Goal: Information Seeking & Learning: Learn about a topic

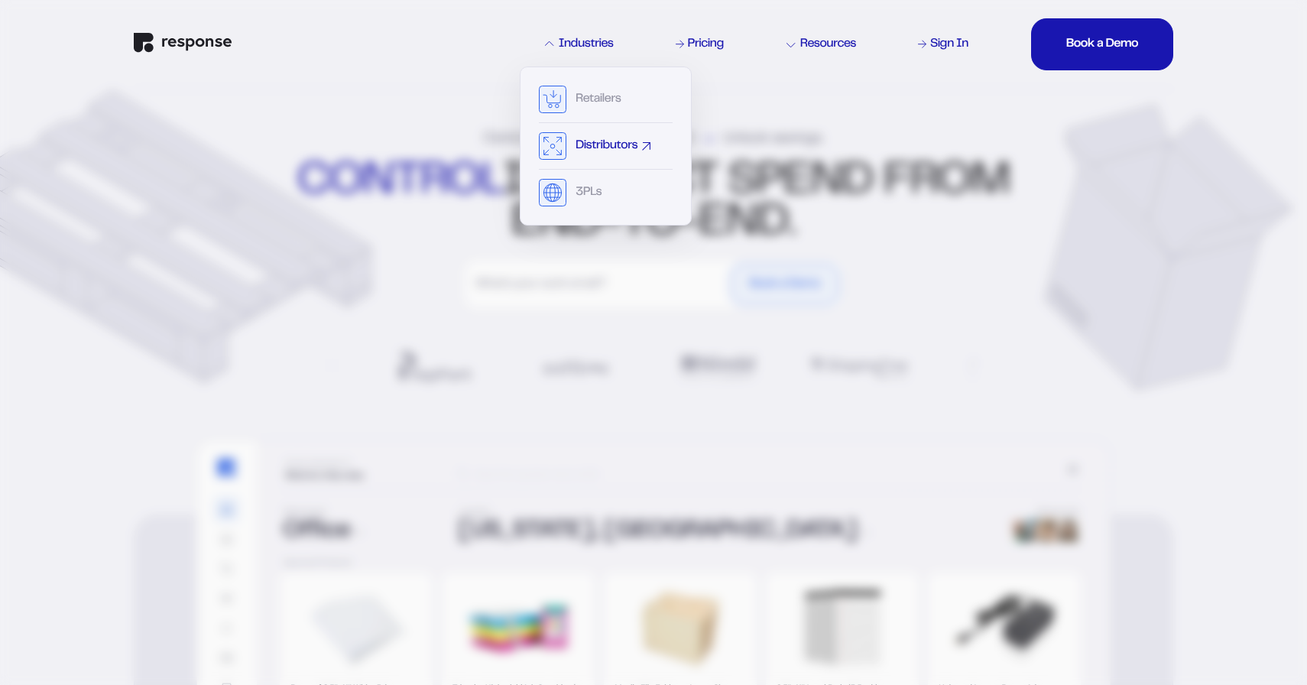
click at [575, 143] on div "Distributors" at bounding box center [606, 146] width 62 height 12
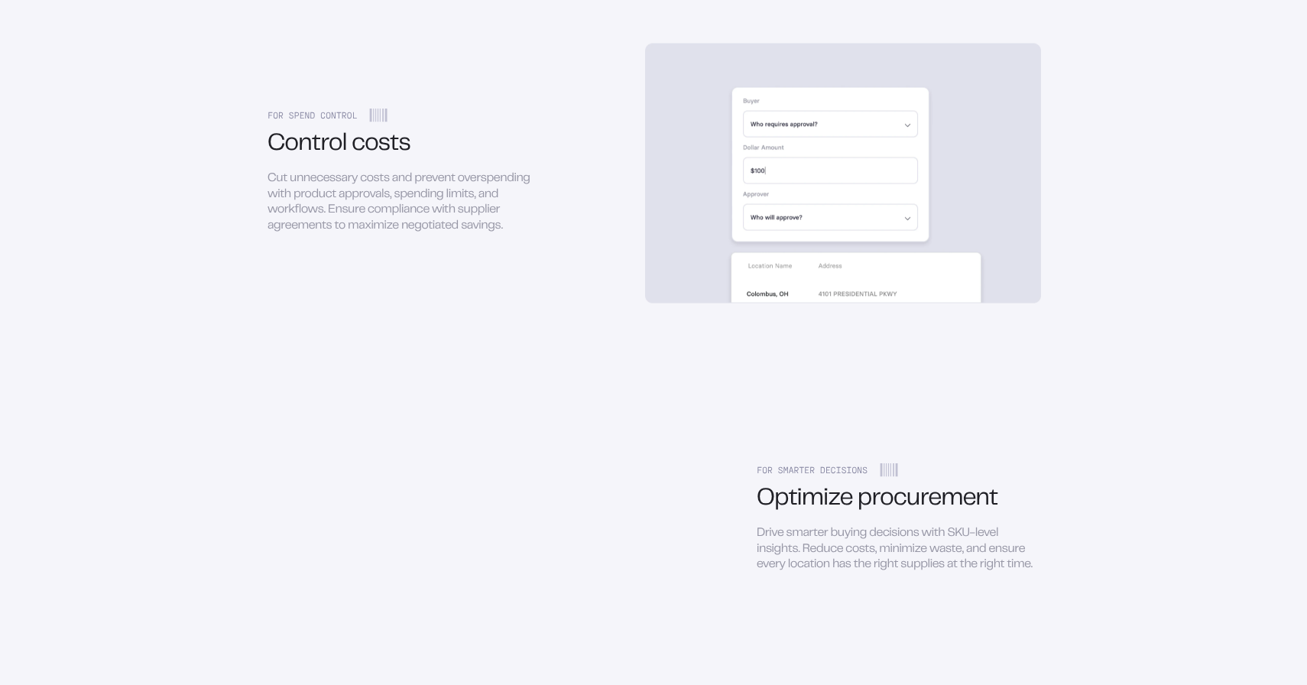
scroll to position [2163, 0]
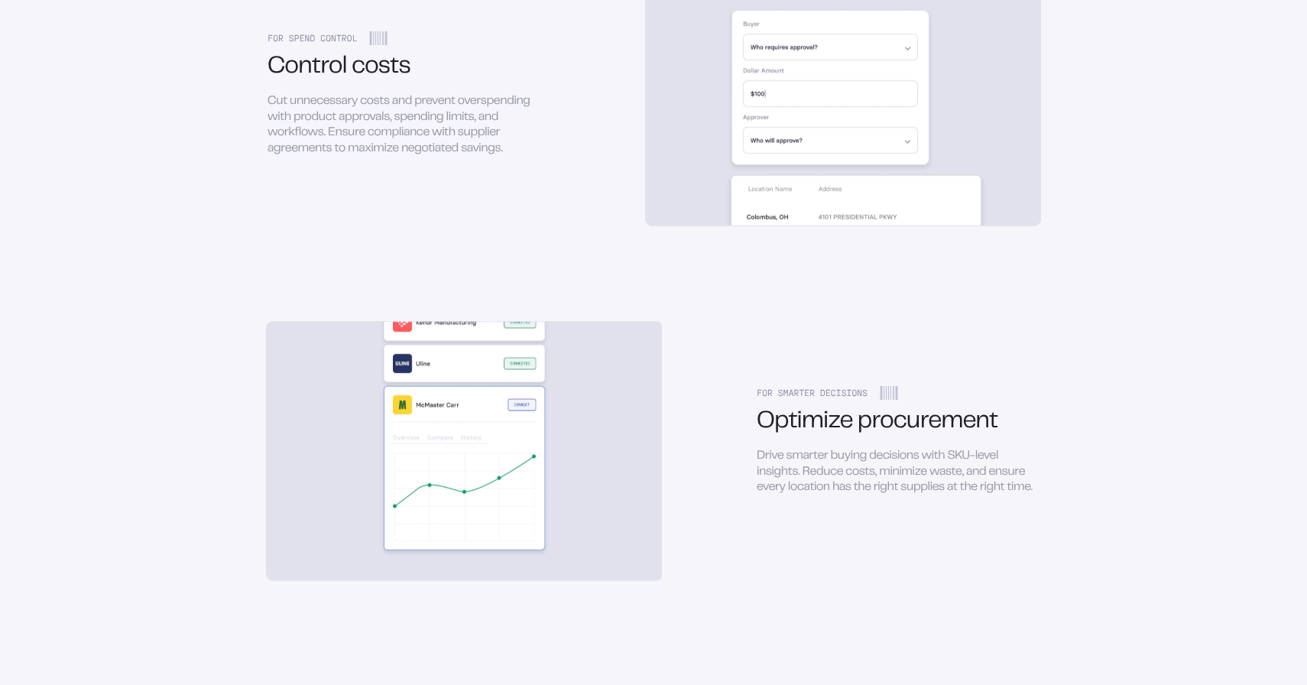
scroll to position [1, 0]
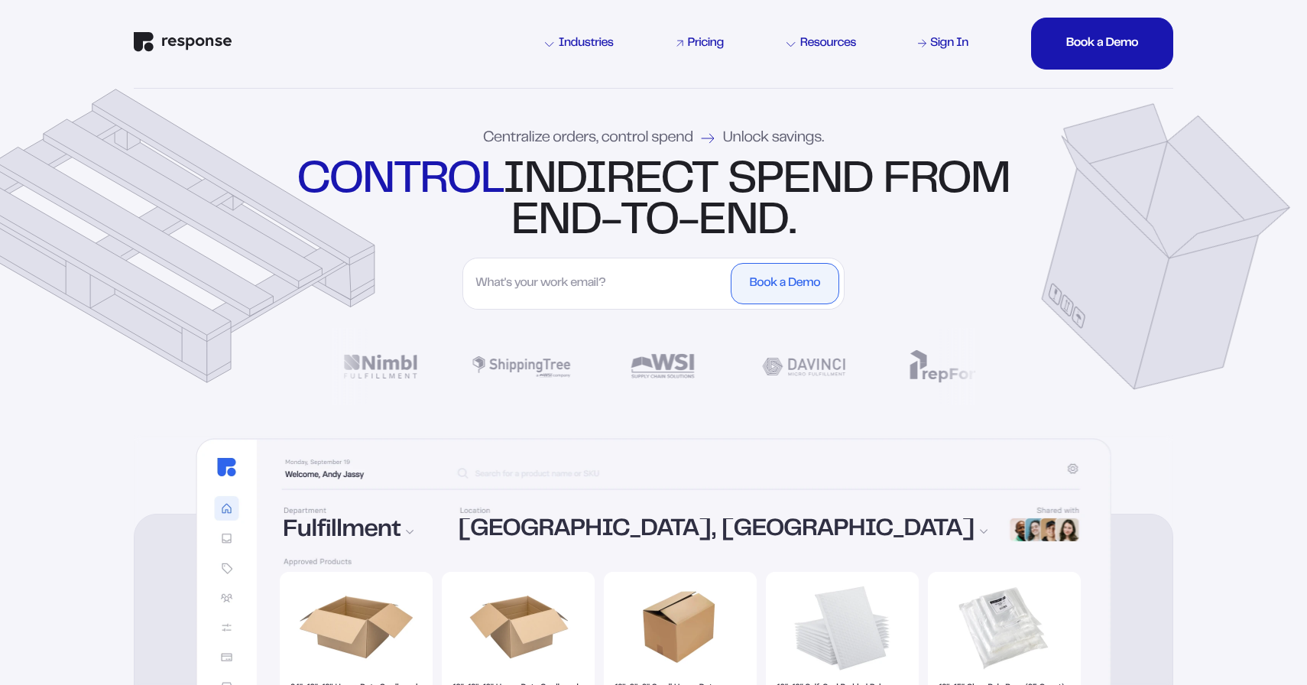
click at [705, 50] on div "Pricing" at bounding box center [706, 43] width 36 height 12
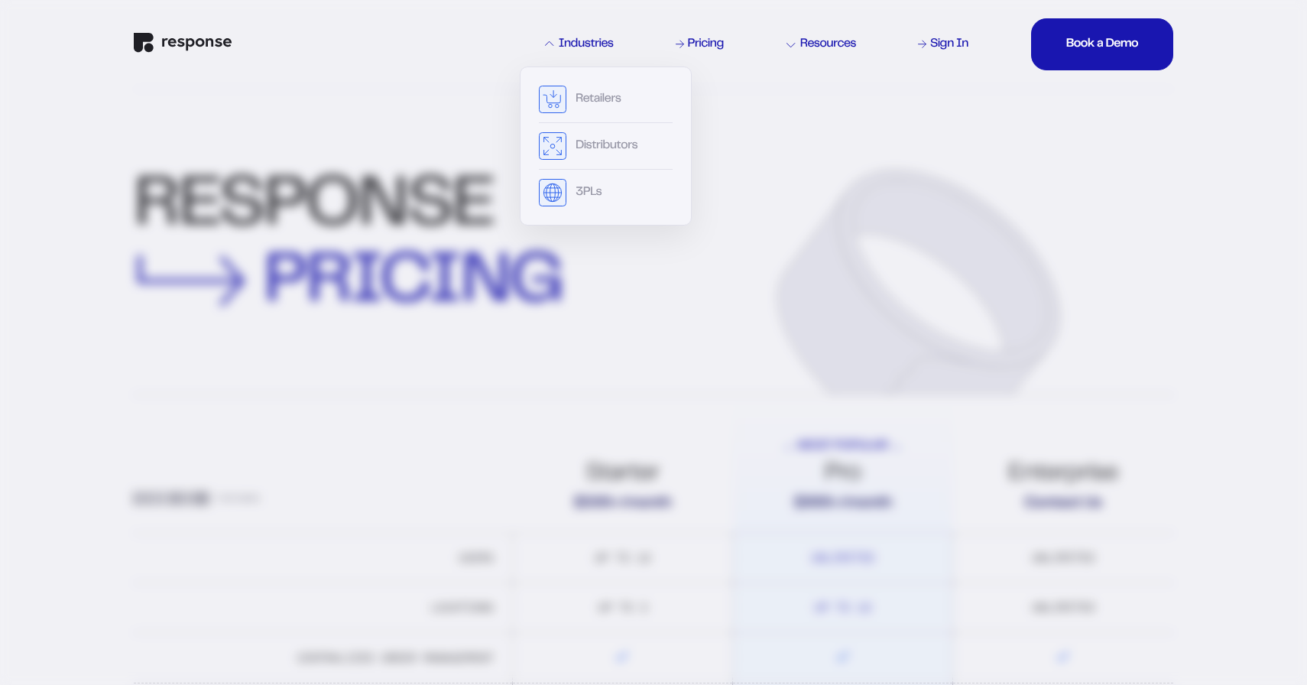
click at [601, 45] on div "Industries" at bounding box center [579, 44] width 69 height 12
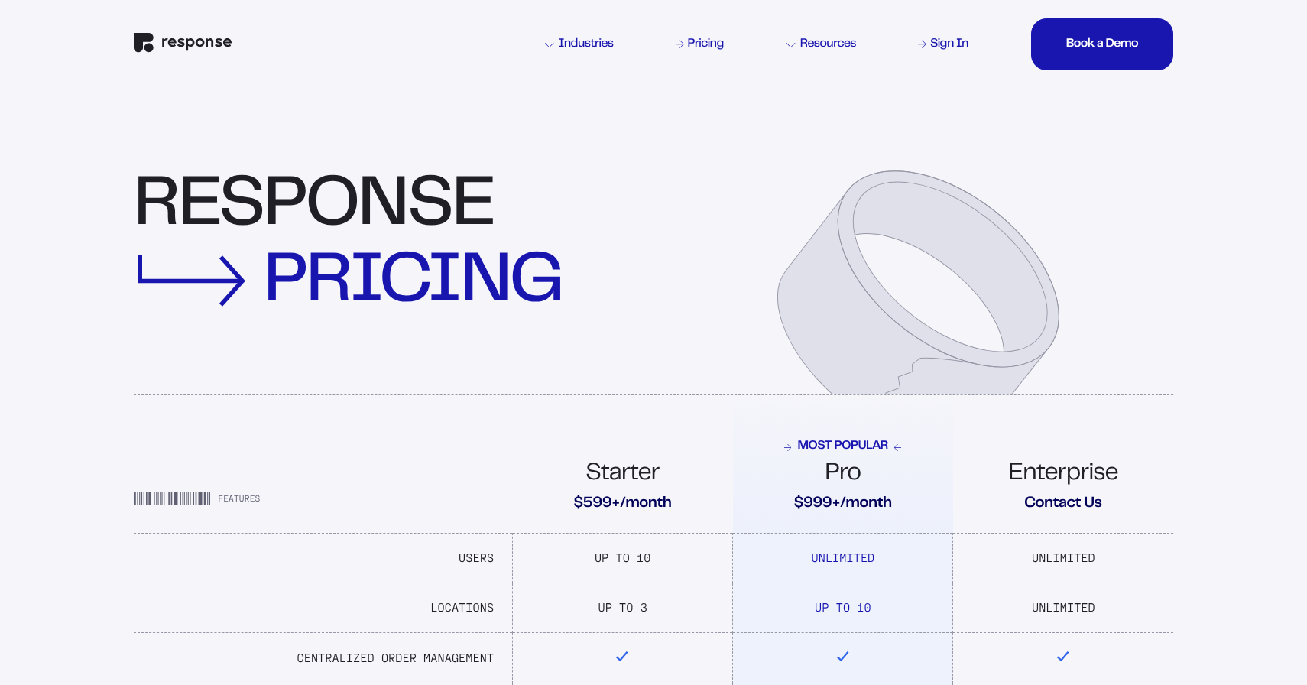
click at [554, 45] on div "Industries" at bounding box center [579, 44] width 69 height 12
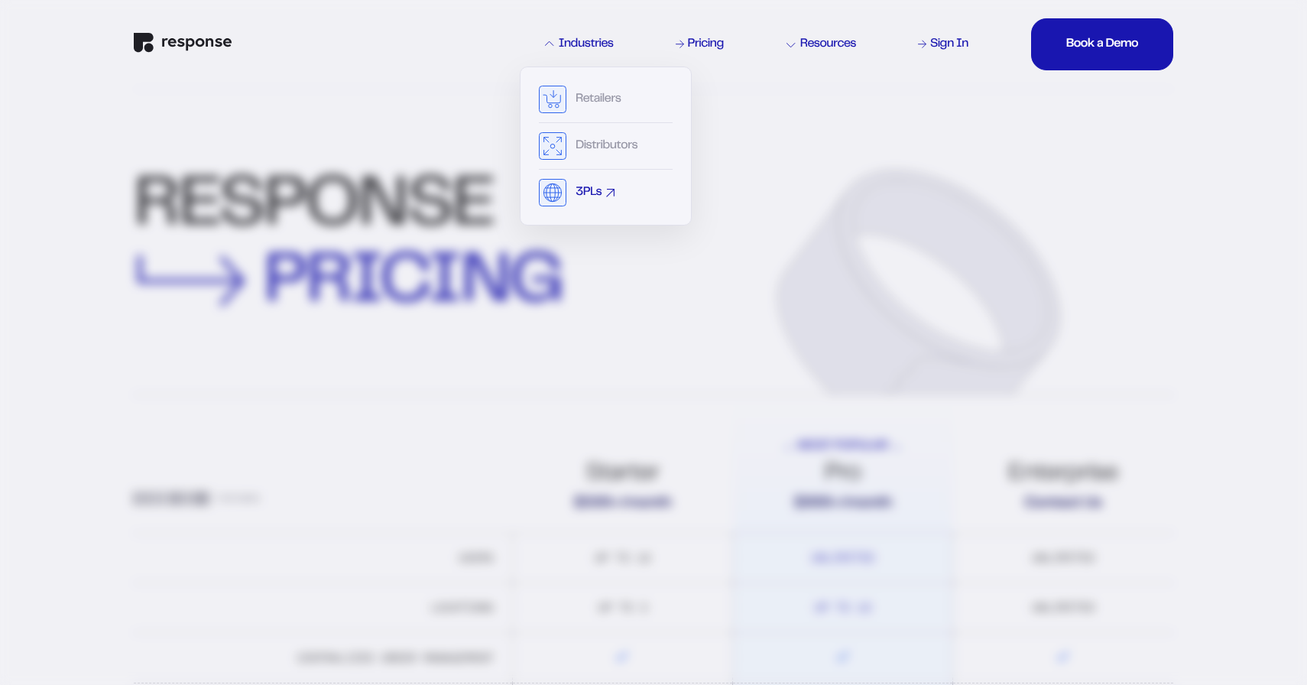
click at [567, 196] on div "3PLs" at bounding box center [606, 193] width 134 height 28
click at [536, 195] on div "Retailers Distributors 3PLs" at bounding box center [606, 145] width 172 height 159
click at [550, 193] on icon at bounding box center [553, 192] width 18 height 9
click at [610, 191] on icon "button" at bounding box center [611, 193] width 8 height 8
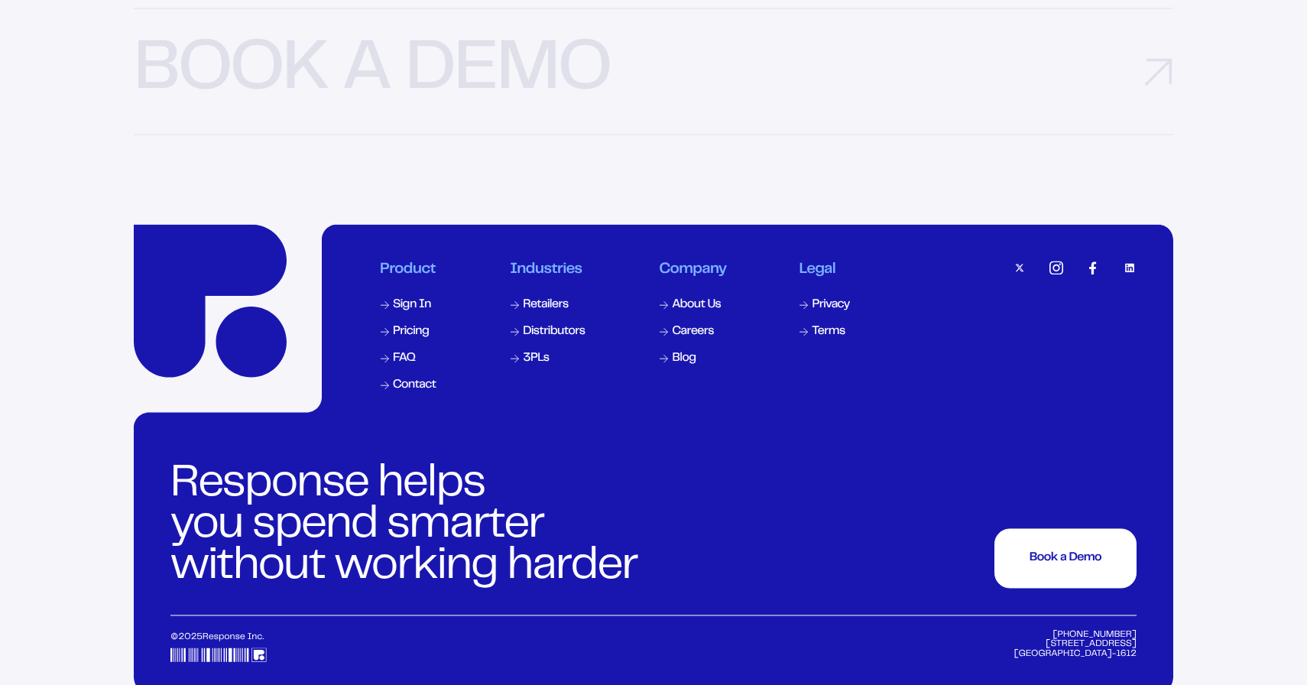
scroll to position [4865, 0]
